Goal: Information Seeking & Learning: Learn about a topic

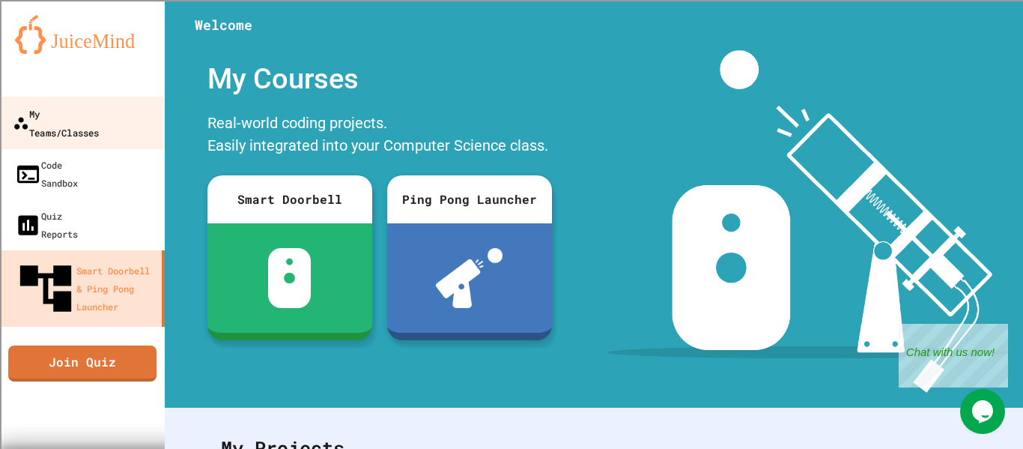
click at [99, 121] on div "My Teams/Classes" at bounding box center [56, 122] width 86 height 37
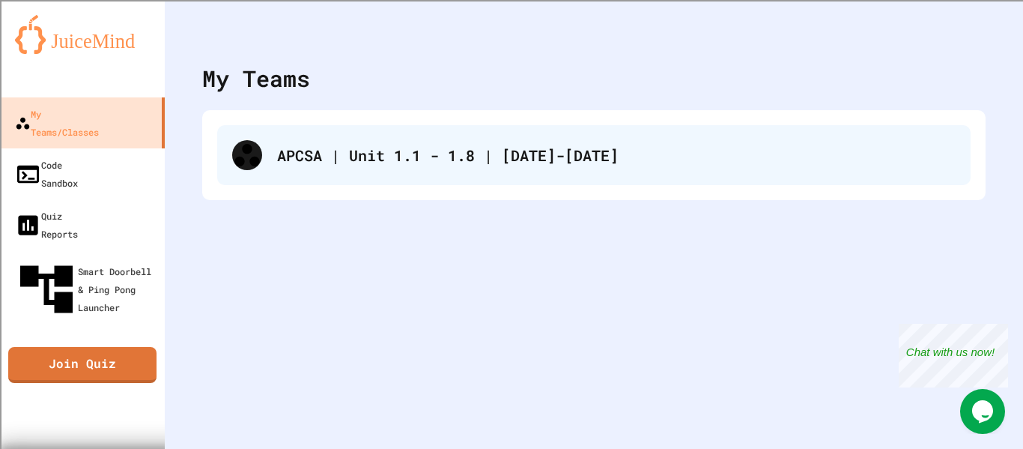
click at [290, 150] on div "APCSA | Unit 1.1 - 1.8 | [DATE]-[DATE]" at bounding box center [616, 155] width 679 height 22
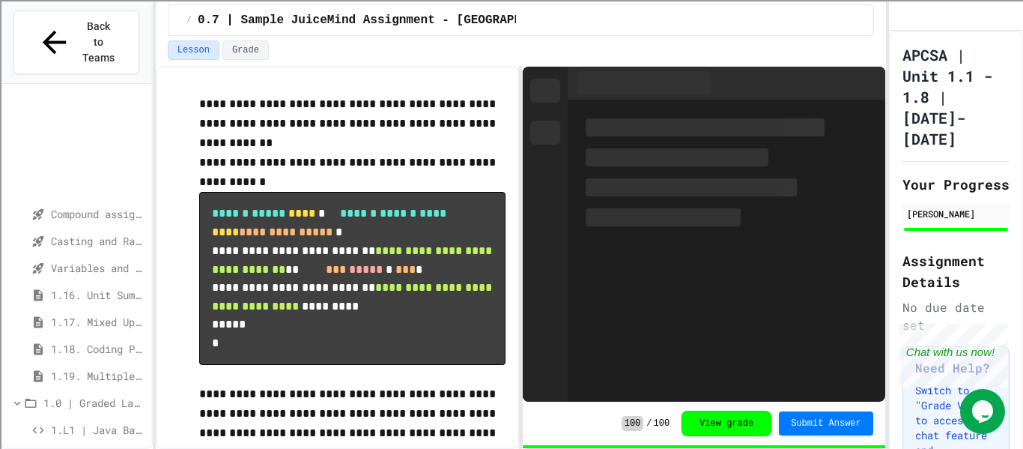
scroll to position [411, 0]
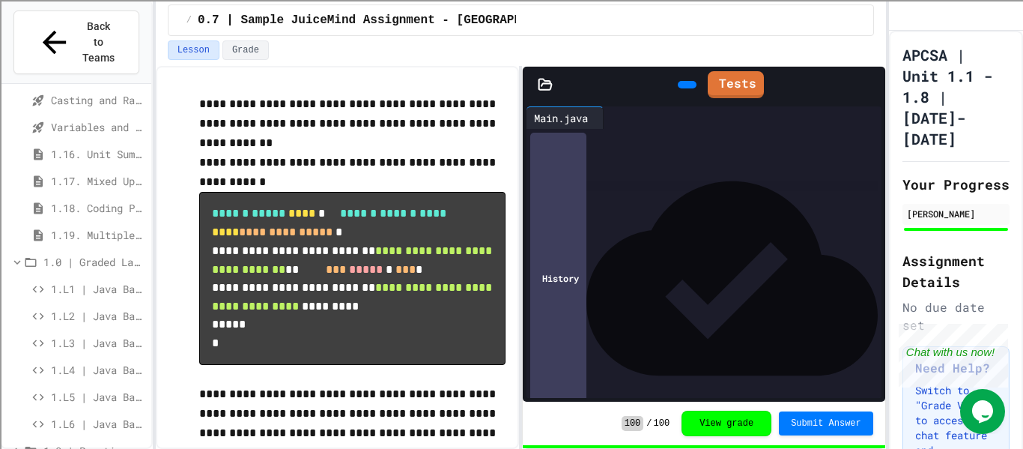
click at [110, 281] on span "1.L1 | Java Basics - Fish Lab" at bounding box center [98, 289] width 94 height 16
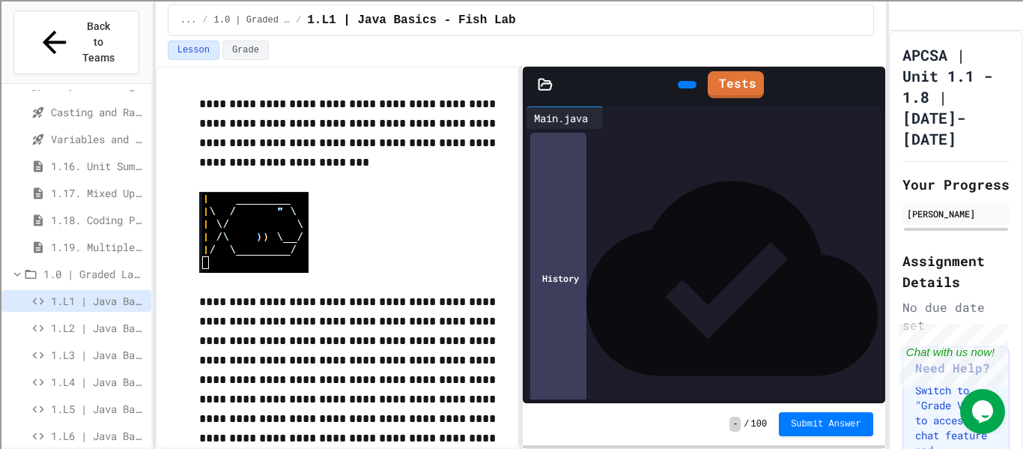
scroll to position [33, 0]
click at [678, 88] on div at bounding box center [687, 84] width 19 height 7
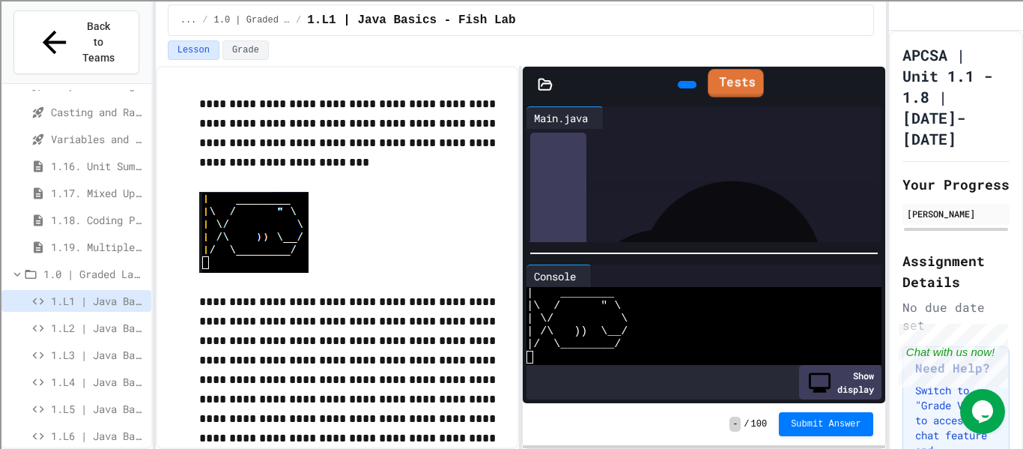
click at [715, 82] on icon at bounding box center [715, 82] width 0 height 0
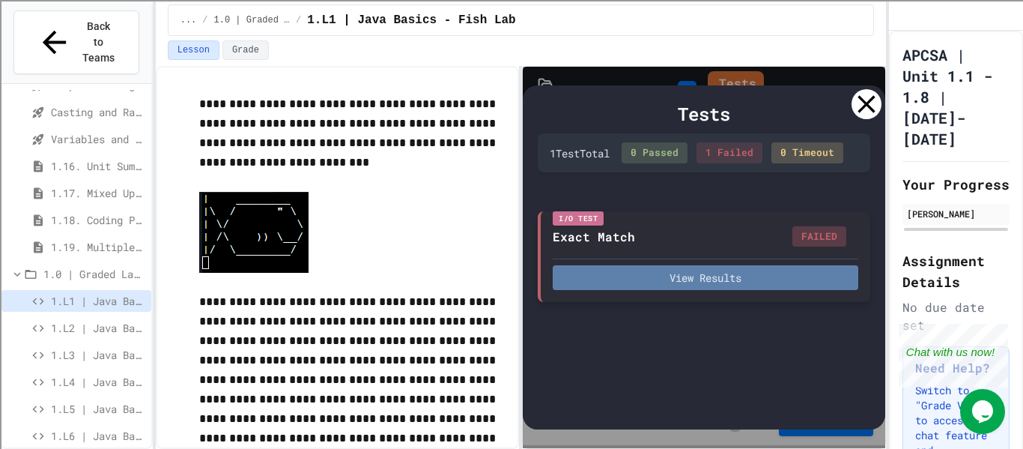
click at [753, 283] on button "View Results" at bounding box center [706, 277] width 306 height 25
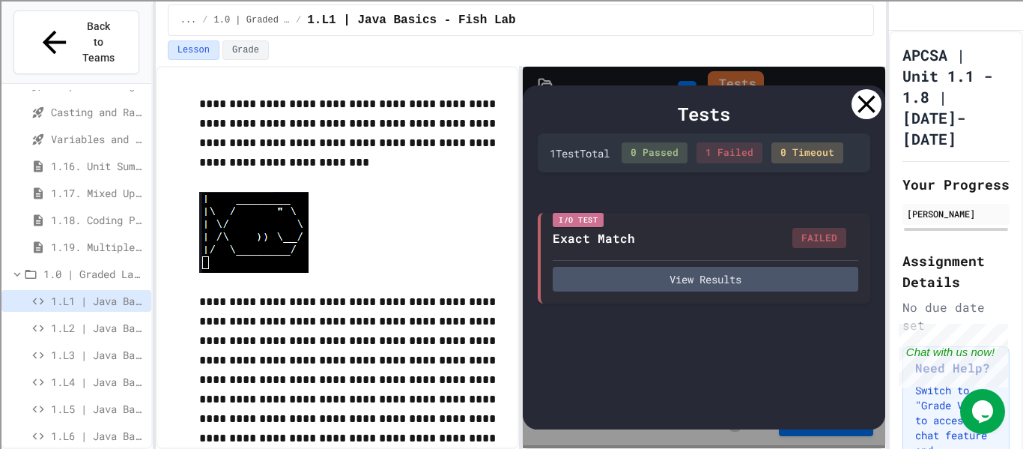
click at [860, 99] on icon at bounding box center [867, 104] width 30 height 30
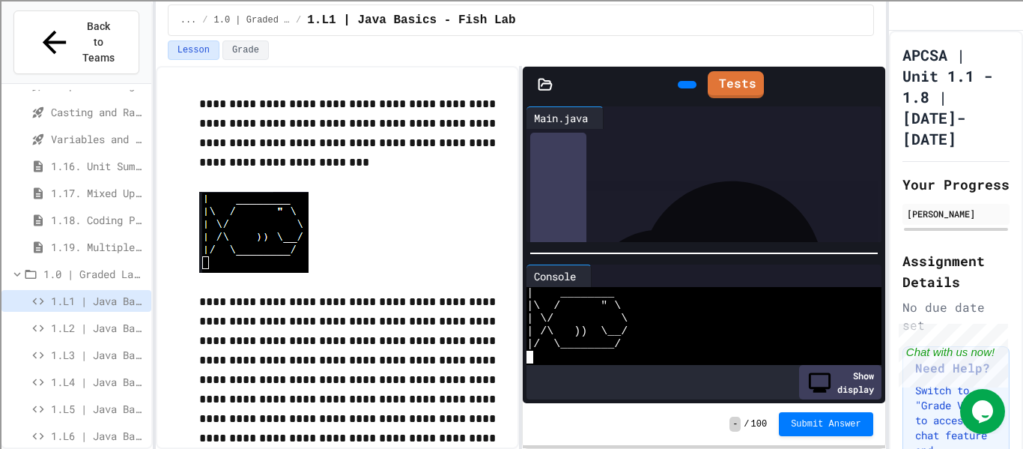
scroll to position [127, 0]
click at [783, 169] on div "**********" at bounding box center [718, 162] width 330 height 15
click at [766, 169] on div "****** * *** * ******* * ****** * ********* **" at bounding box center [718, 162] width 330 height 15
click at [705, 167] on span "*" at bounding box center [702, 162] width 6 height 10
click at [732, 165] on span "**********" at bounding box center [698, 162] width 69 height 10
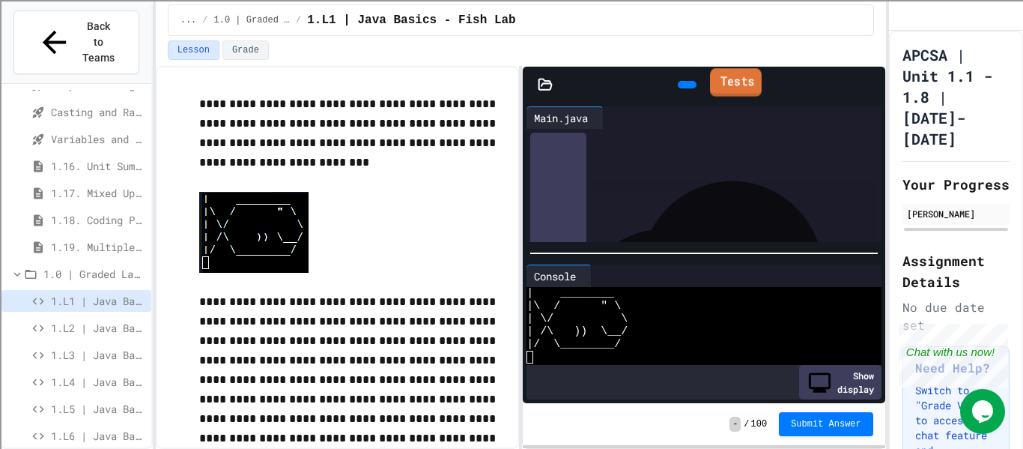
click at [750, 94] on link "Tests" at bounding box center [736, 82] width 52 height 28
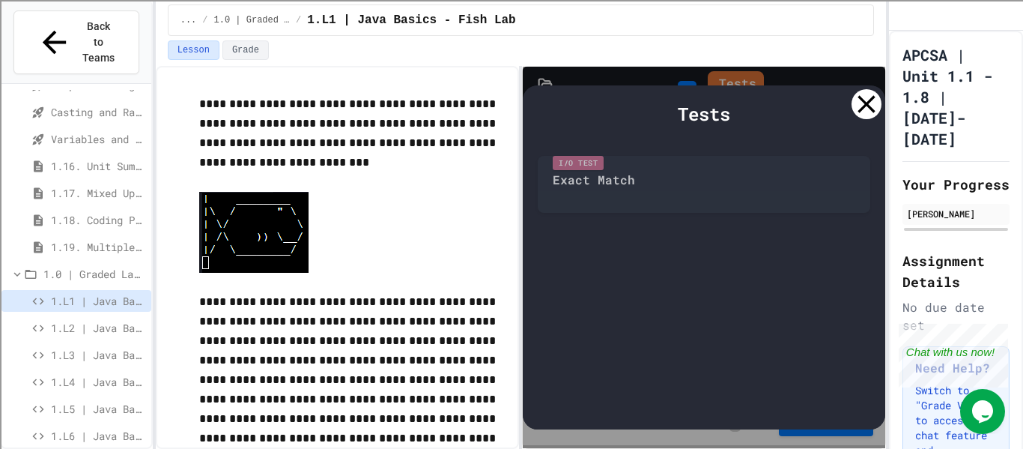
click at [856, 100] on icon at bounding box center [867, 104] width 30 height 30
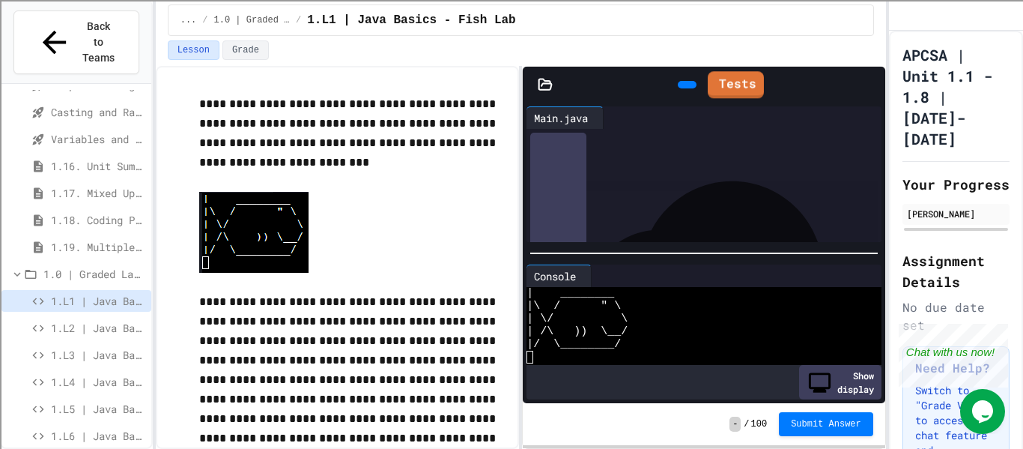
click at [691, 88] on icon at bounding box center [695, 93] width 8 height 10
click at [723, 85] on icon at bounding box center [726, 90] width 7 height 11
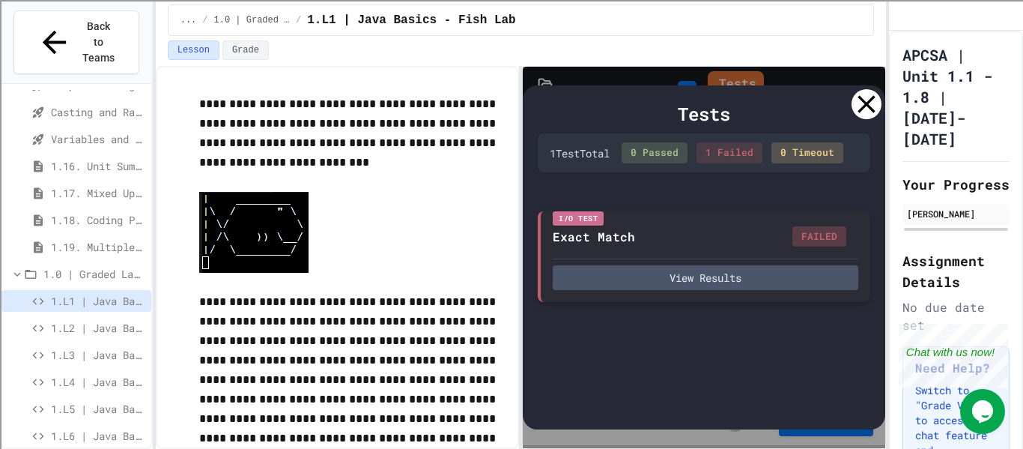
click at [682, 291] on div "I/O Test Exact Match FAILED View Results" at bounding box center [704, 256] width 333 height 91
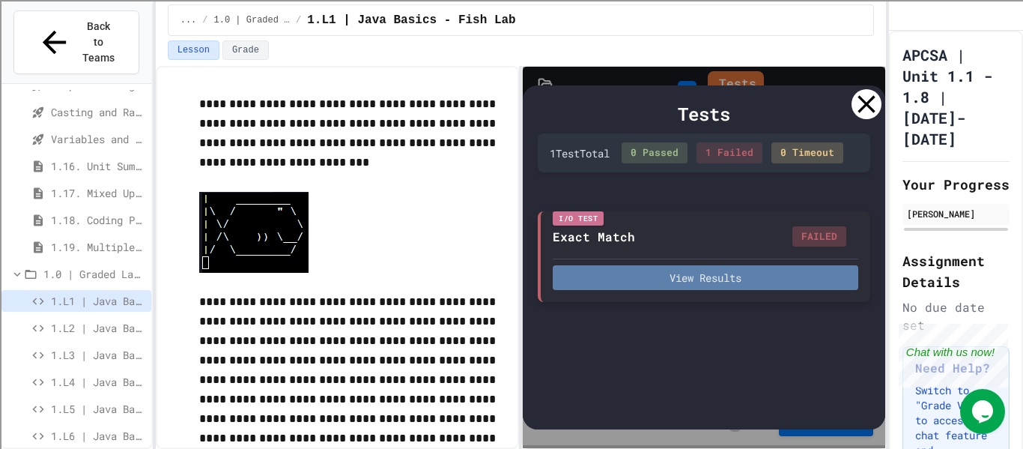
click at [688, 282] on button "View Results" at bounding box center [706, 277] width 306 height 25
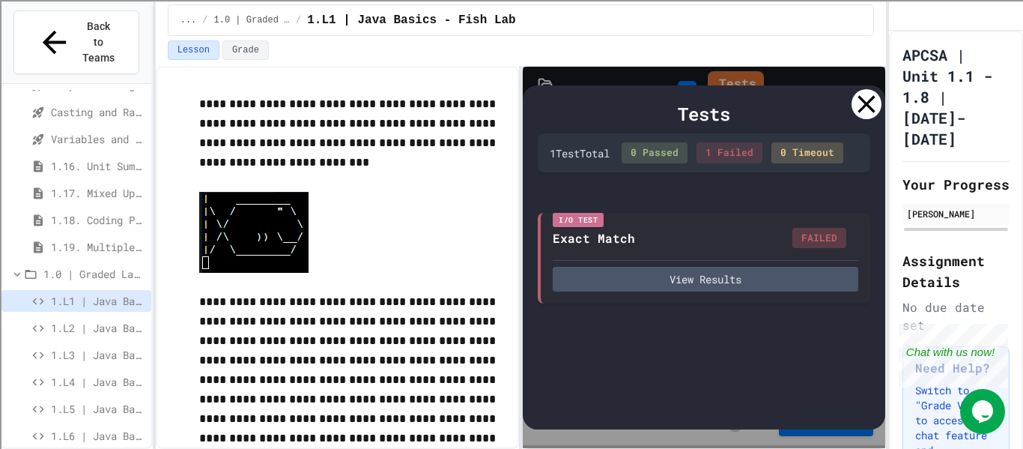
click at [867, 104] on icon at bounding box center [866, 104] width 17 height 17
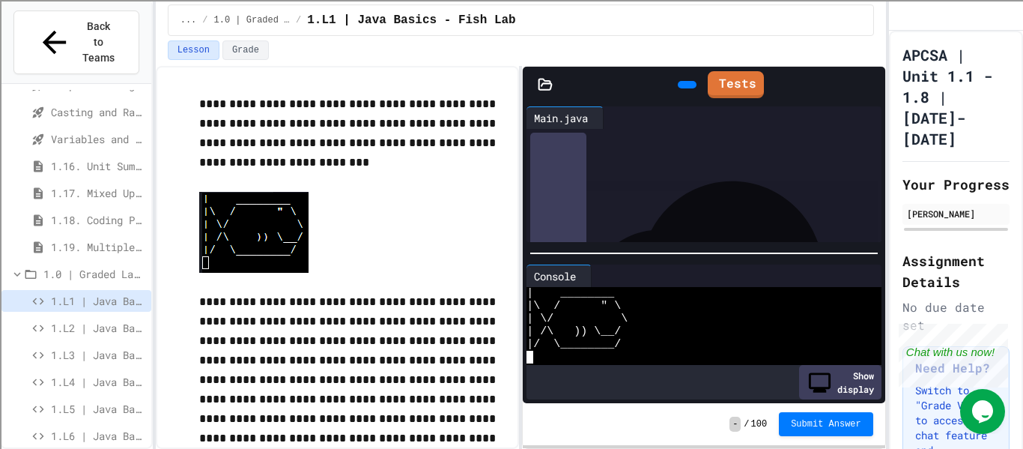
scroll to position [154, 0]
click at [732, 136] on span "**********" at bounding box center [698, 135] width 69 height 10
click at [737, 81] on link "Tests" at bounding box center [735, 83] width 55 height 28
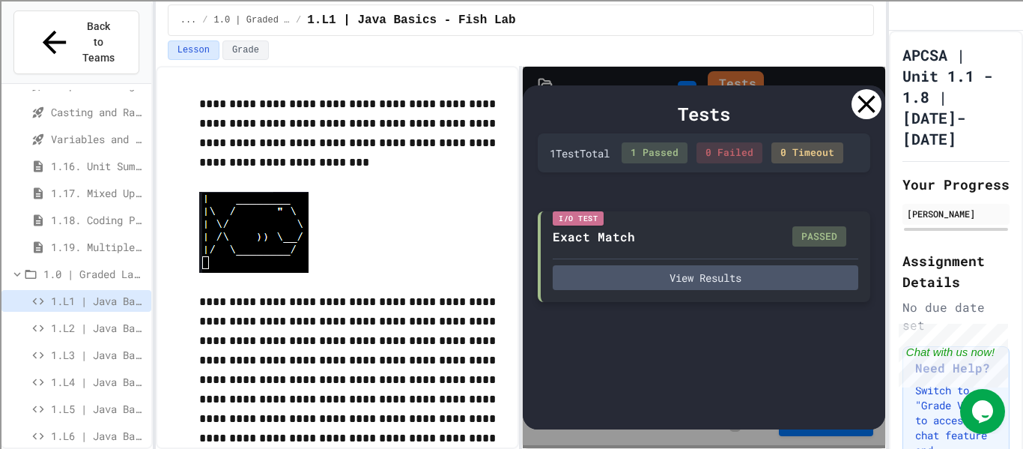
click at [764, 291] on div "I/O Test Exact Match PASSED View Results" at bounding box center [704, 256] width 333 height 91
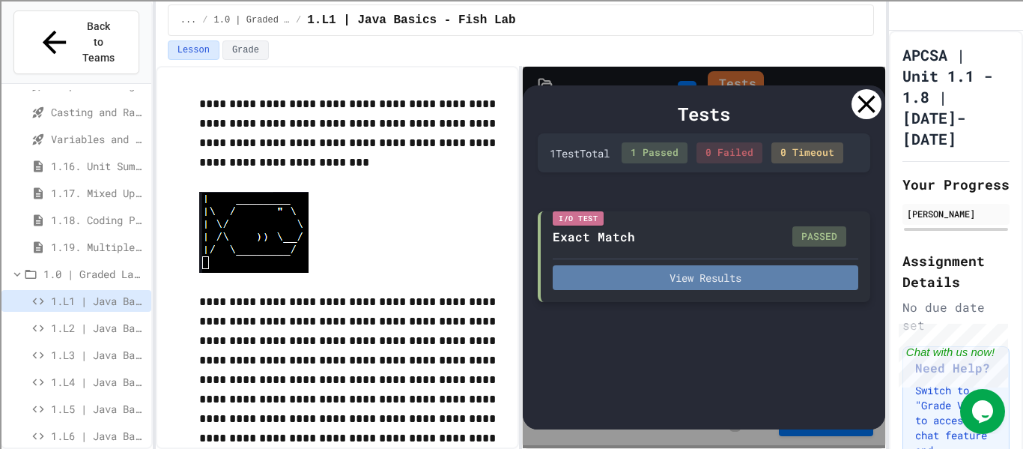
click at [769, 283] on button "View Results" at bounding box center [706, 277] width 306 height 25
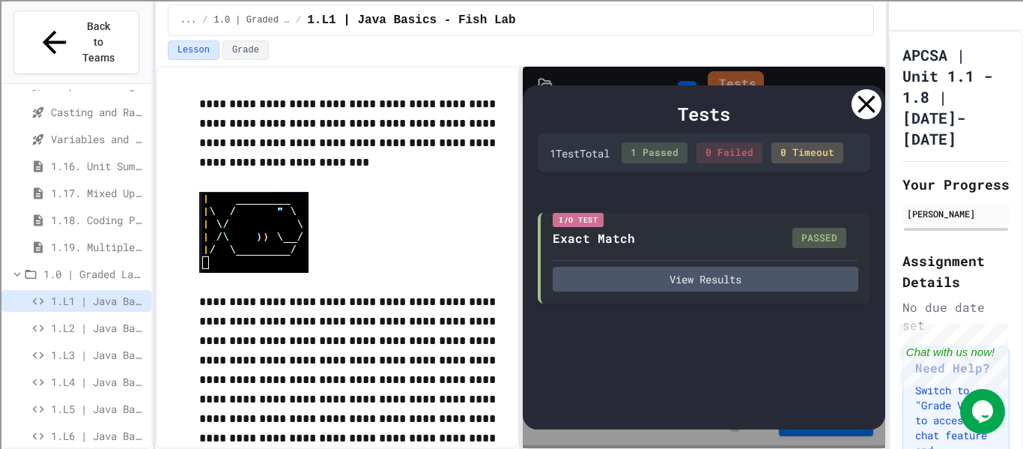
click at [853, 111] on div at bounding box center [867, 104] width 30 height 30
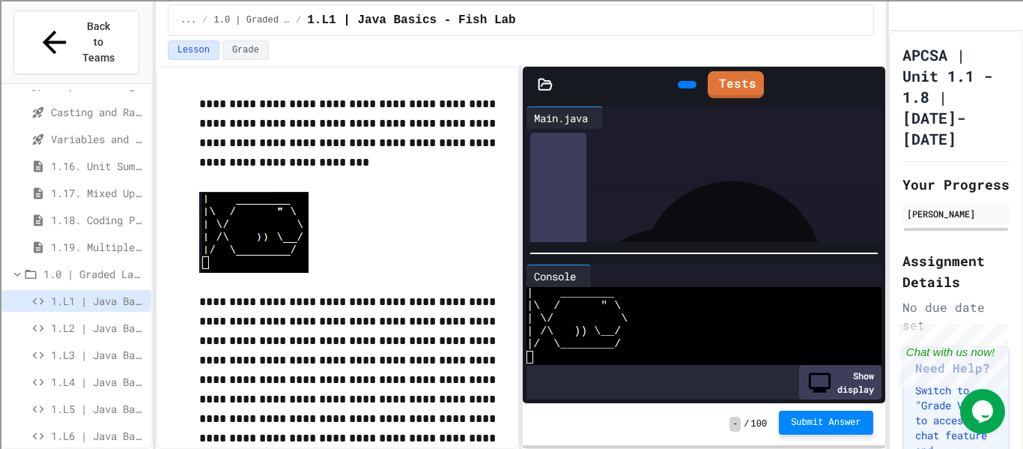
click at [807, 416] on button "Submit Answer" at bounding box center [826, 422] width 94 height 24
